Goal: Task Accomplishment & Management: Use online tool/utility

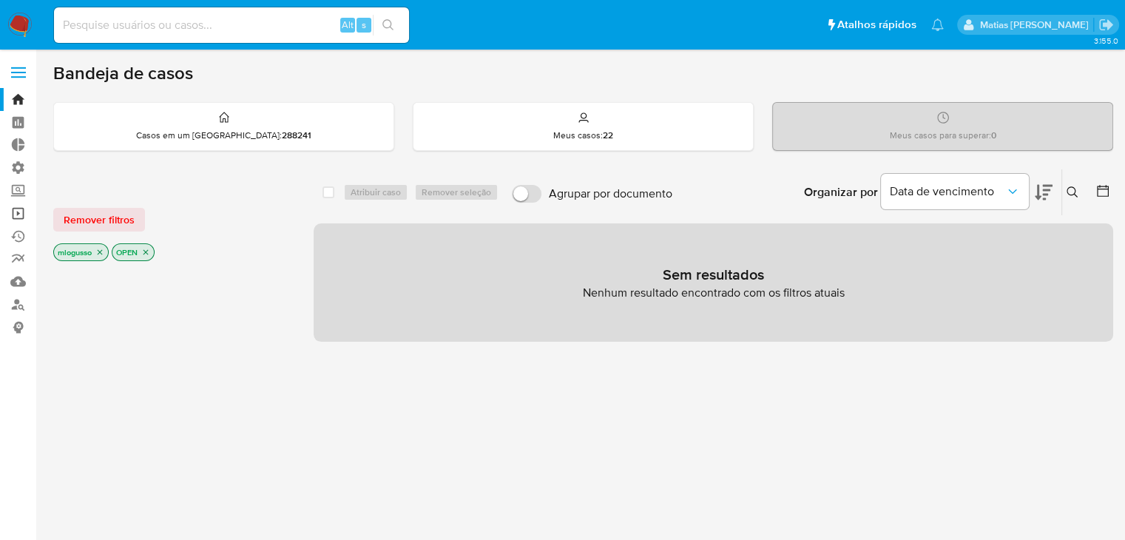
click at [18, 211] on link "Operações em massa" at bounding box center [88, 213] width 176 height 23
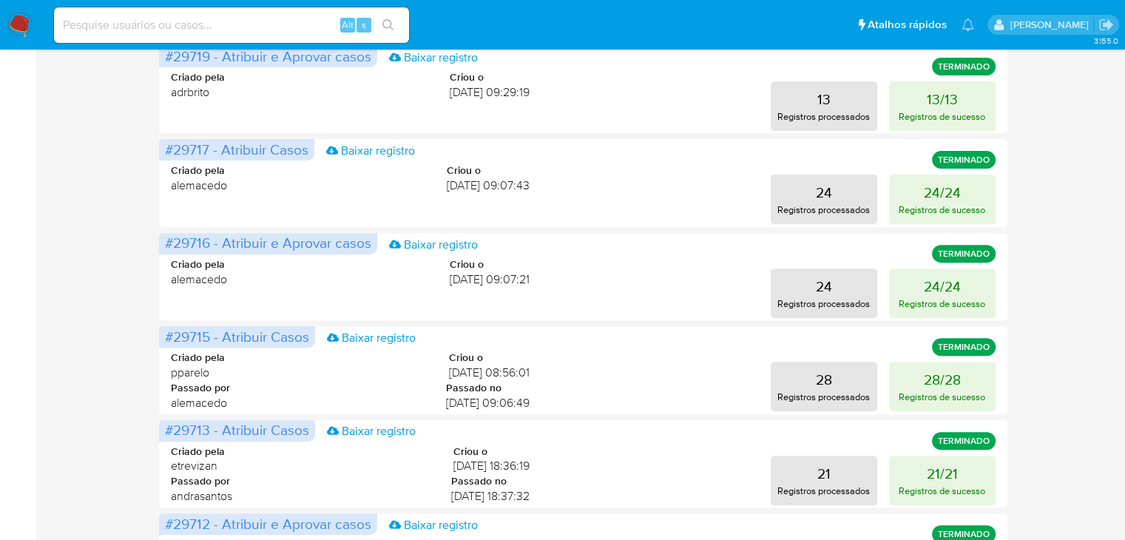
scroll to position [731, 0]
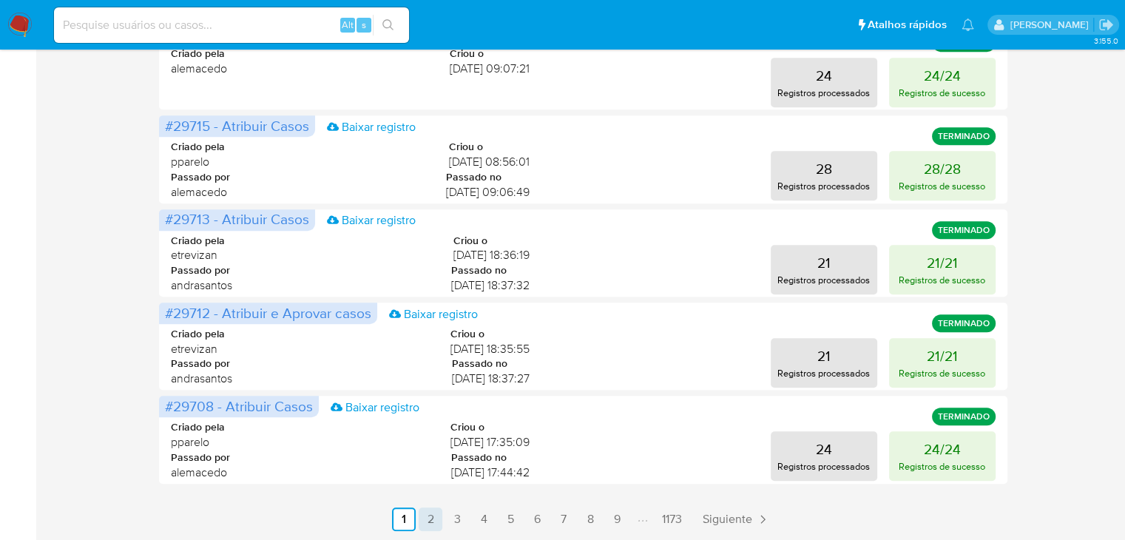
click at [437, 521] on link "2" at bounding box center [431, 520] width 24 height 24
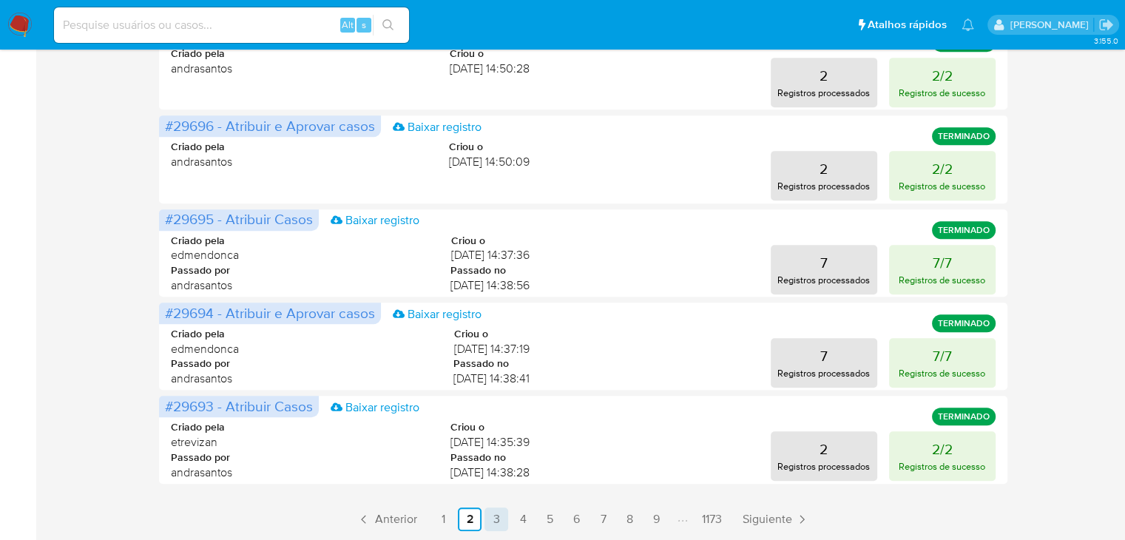
click at [498, 520] on link "3" at bounding box center [497, 520] width 24 height 24
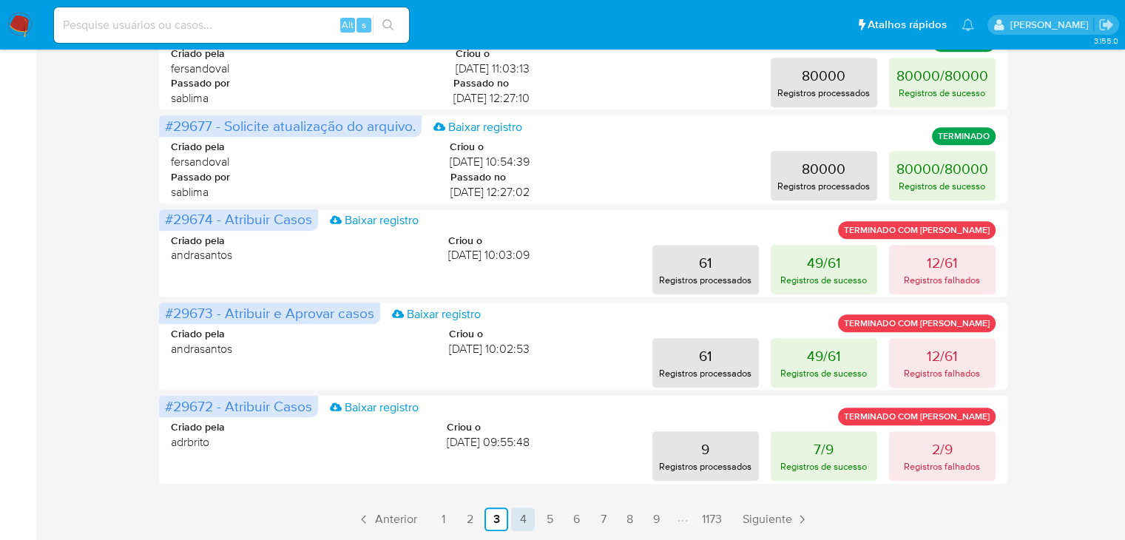
click at [524, 522] on link "4" at bounding box center [523, 520] width 24 height 24
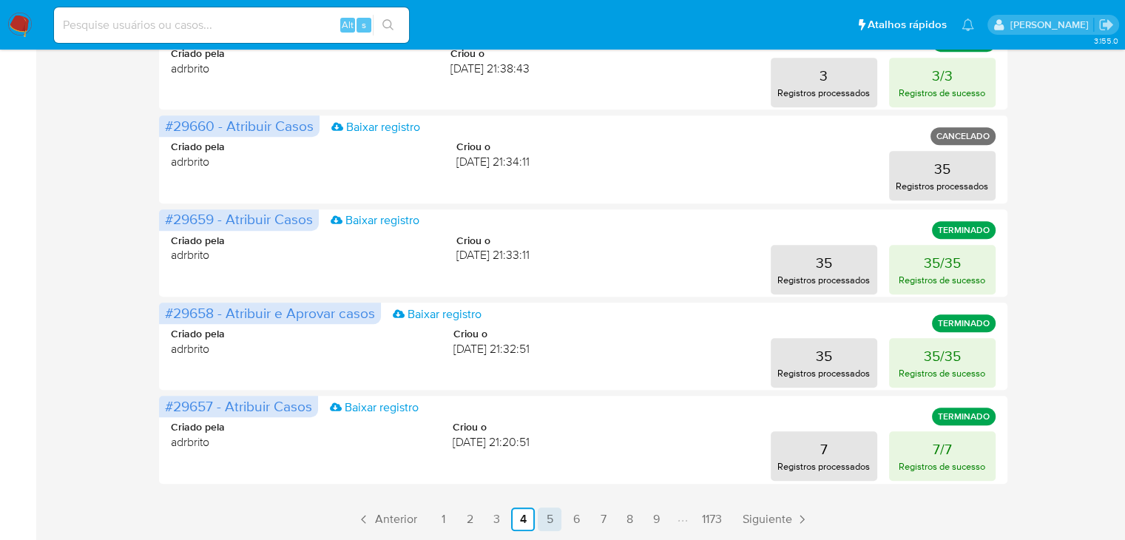
click at [550, 521] on link "5" at bounding box center [550, 520] width 24 height 24
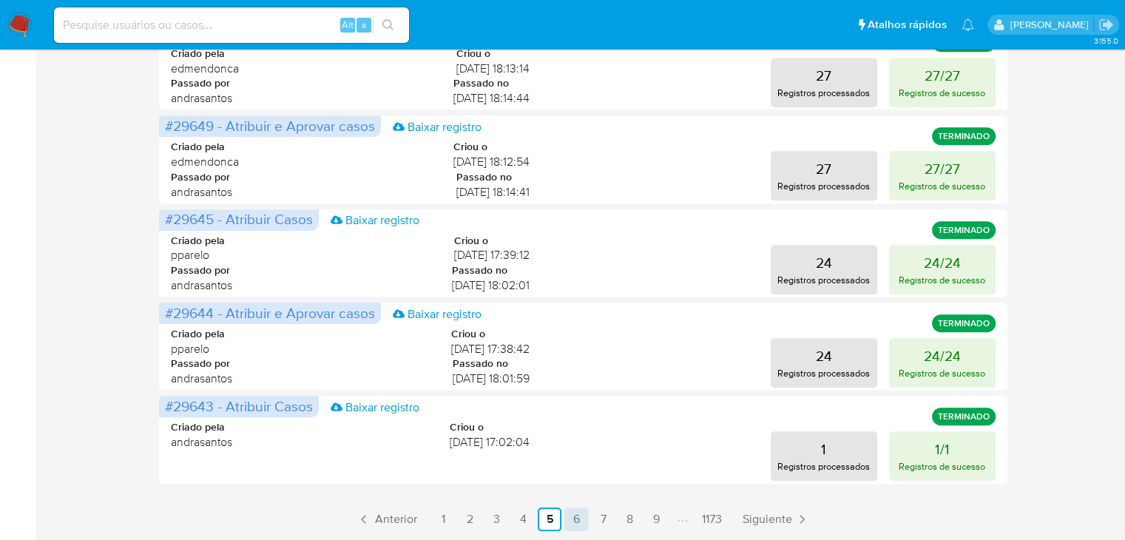
click at [574, 522] on link "6" at bounding box center [577, 520] width 24 height 24
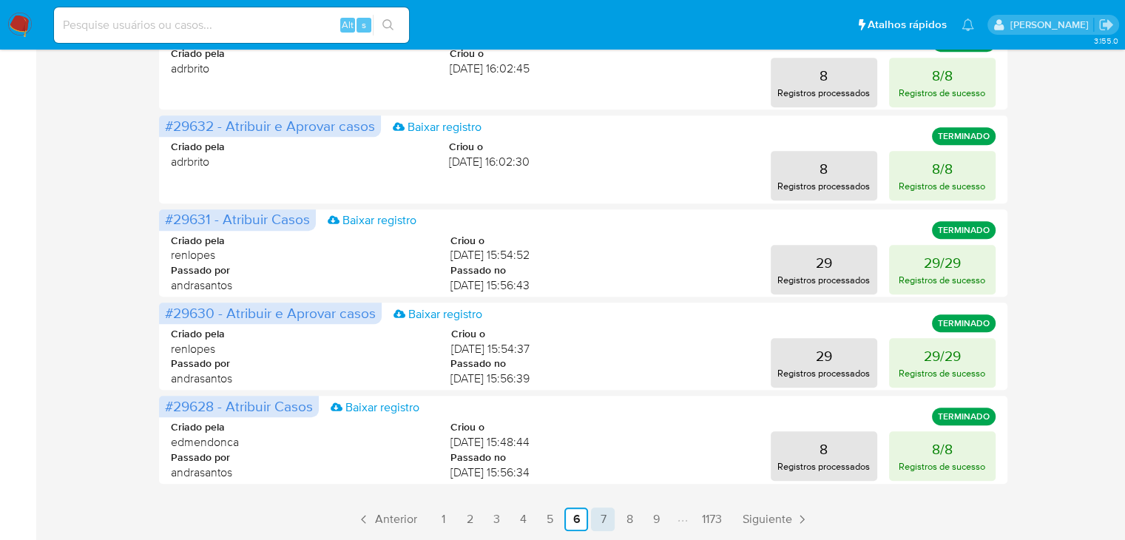
click at [603, 525] on link "7" at bounding box center [603, 520] width 24 height 24
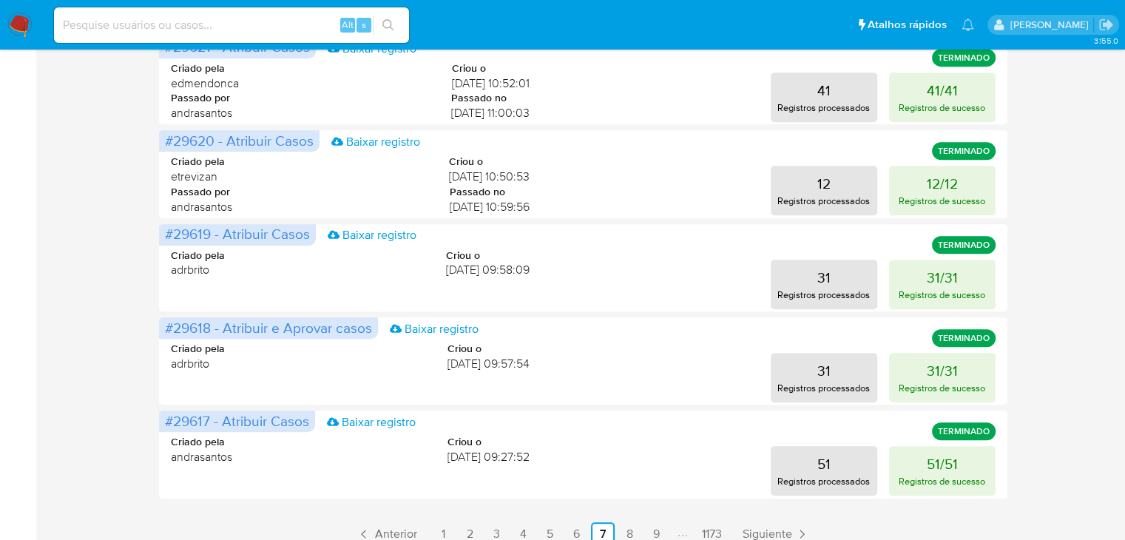
scroll to position [719, 0]
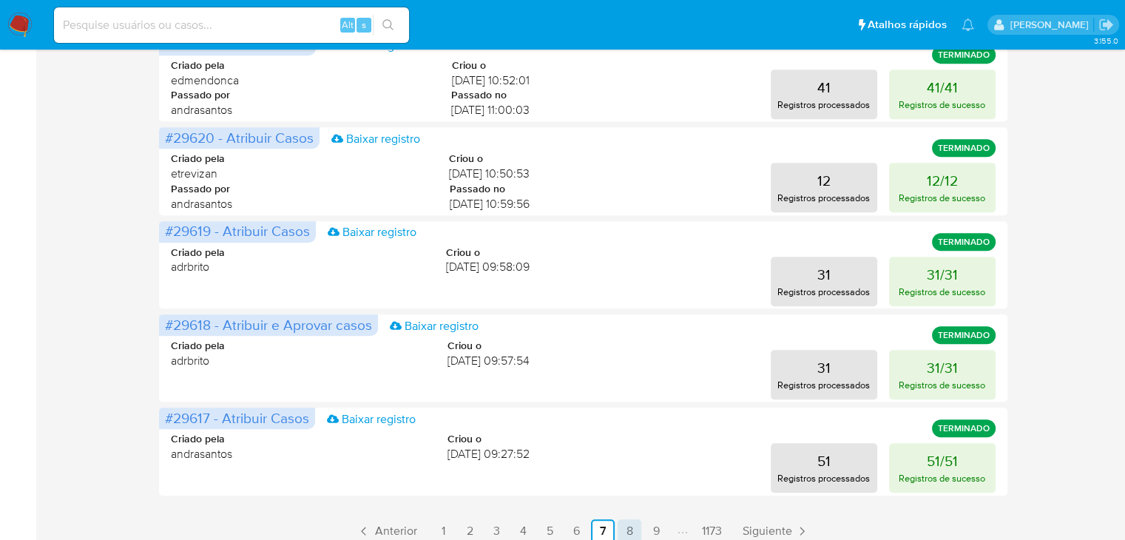
click at [629, 529] on link "8" at bounding box center [630, 531] width 24 height 24
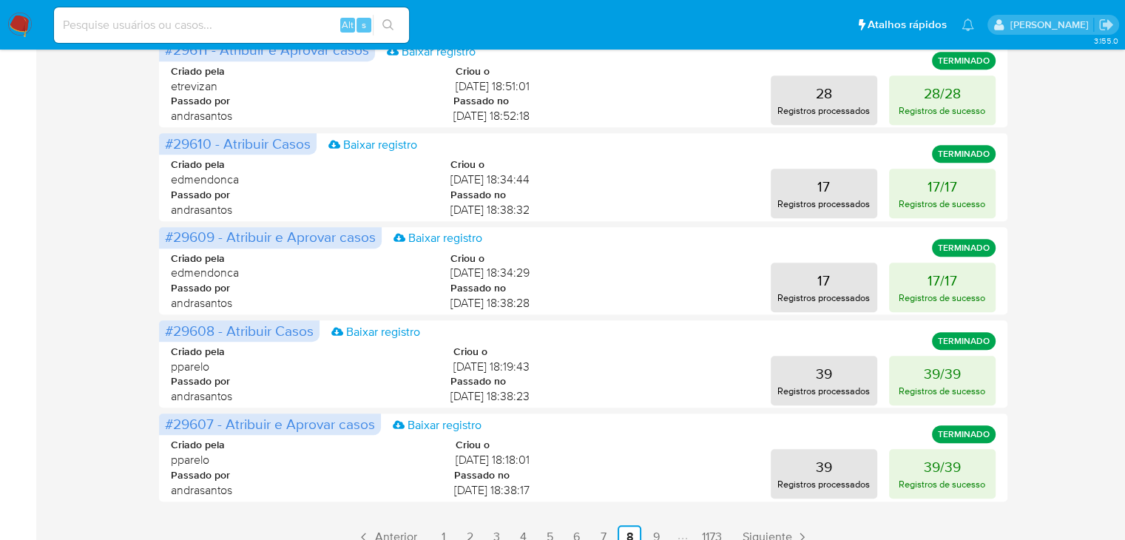
scroll to position [731, 0]
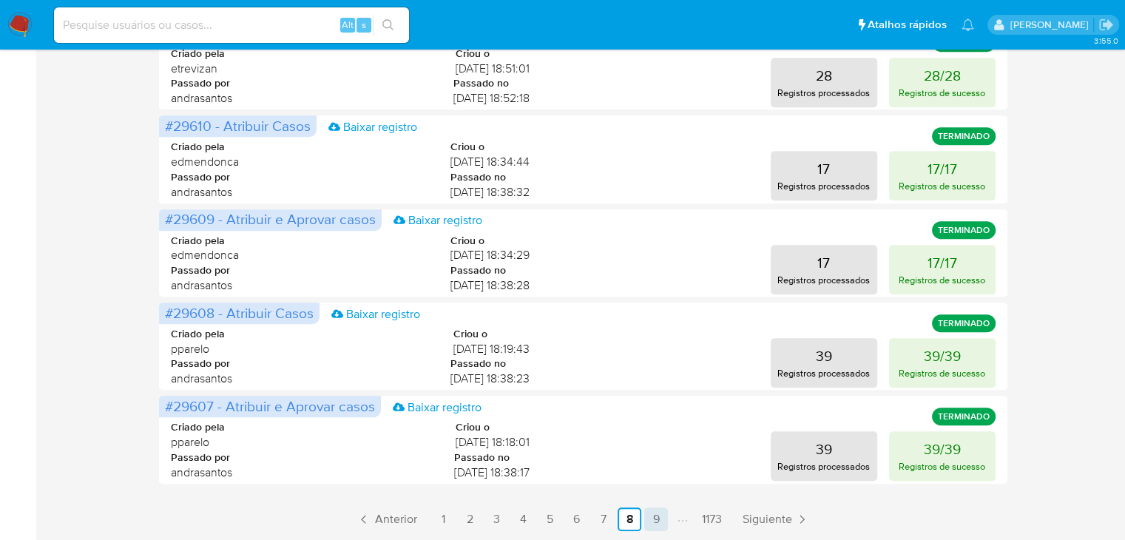
click at [657, 518] on link "9" at bounding box center [656, 520] width 24 height 24
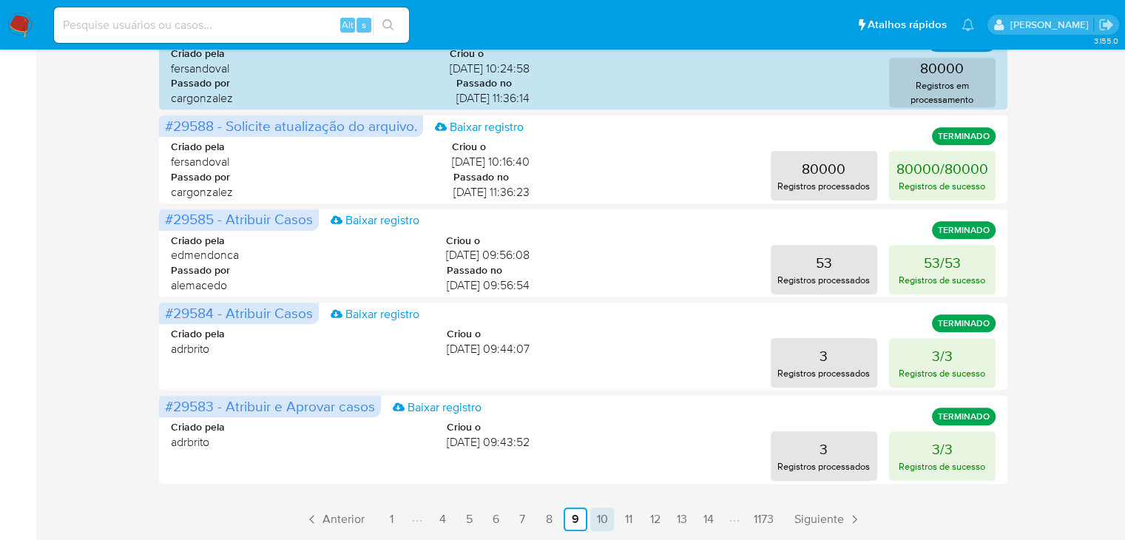
click at [602, 523] on link "10" at bounding box center [602, 520] width 24 height 24
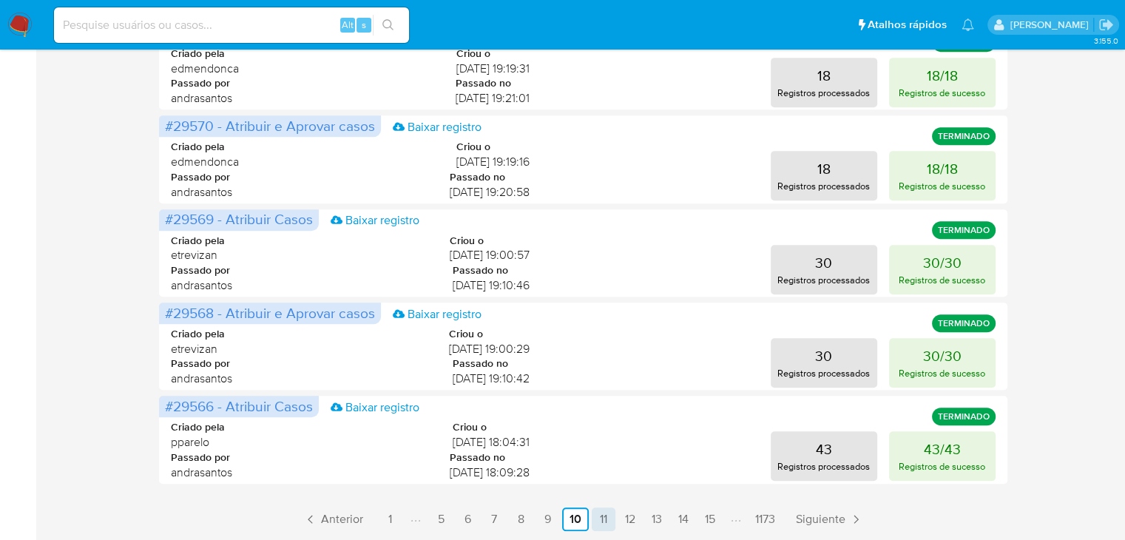
click at [599, 519] on link "11" at bounding box center [604, 520] width 24 height 24
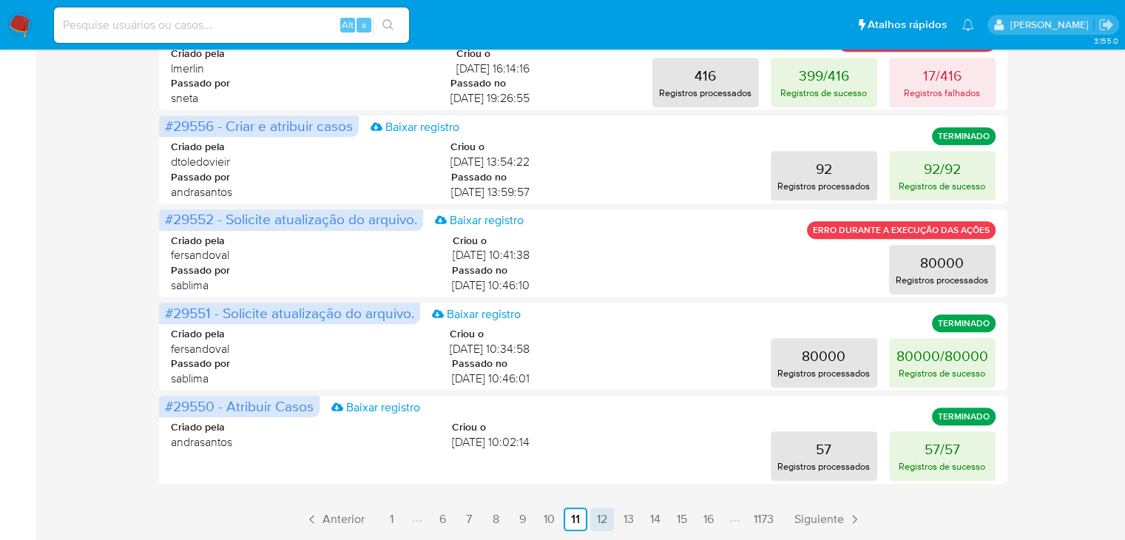
click at [603, 516] on link "12" at bounding box center [602, 520] width 24 height 24
